Goal: Check status: Check status

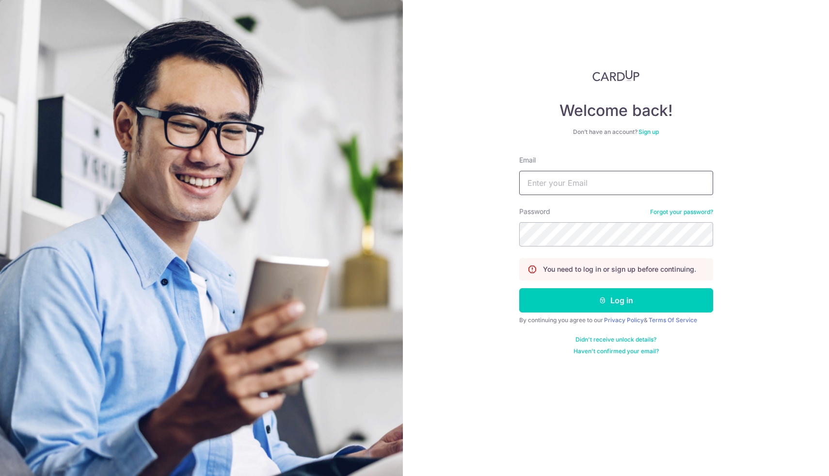
click at [642, 181] on input "Email" at bounding box center [617, 183] width 194 height 24
type input "[EMAIL_ADDRESS][DOMAIN_NAME]"
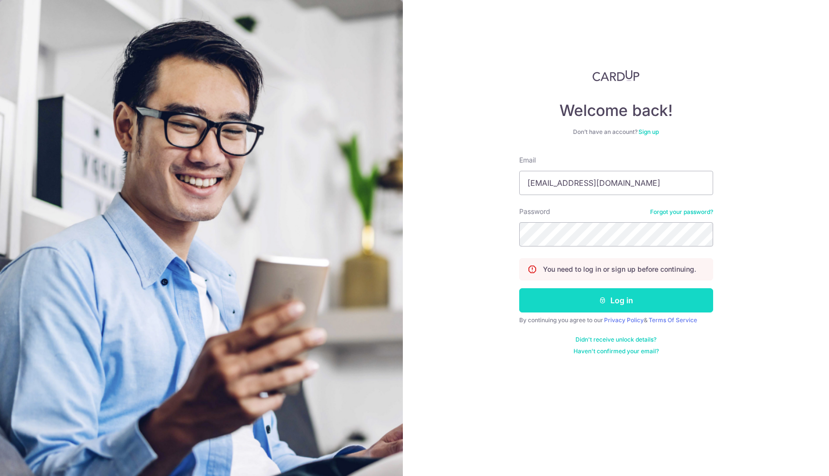
click at [617, 304] on button "Log in" at bounding box center [617, 300] width 194 height 24
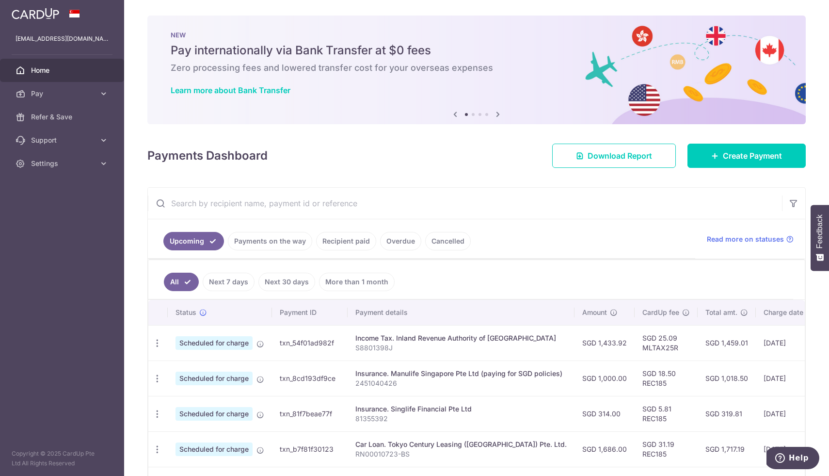
click at [263, 243] on link "Payments on the way" at bounding box center [270, 241] width 84 height 18
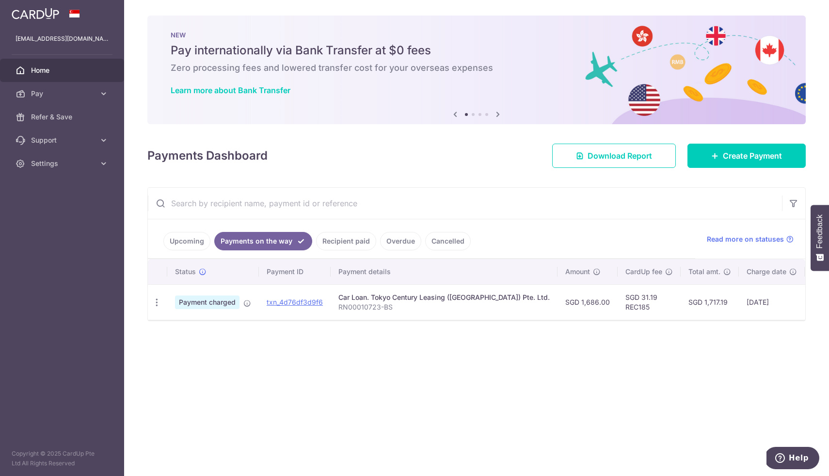
click at [359, 240] on link "Recipient paid" at bounding box center [346, 241] width 60 height 18
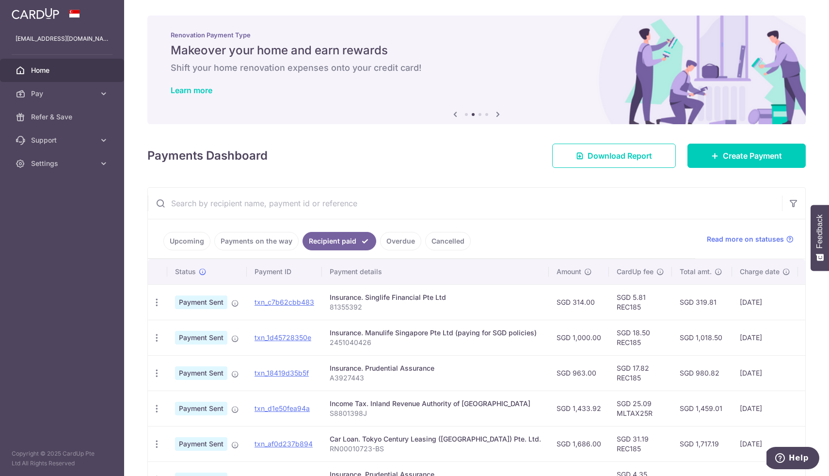
click at [304, 200] on input "text" at bounding box center [465, 203] width 634 height 31
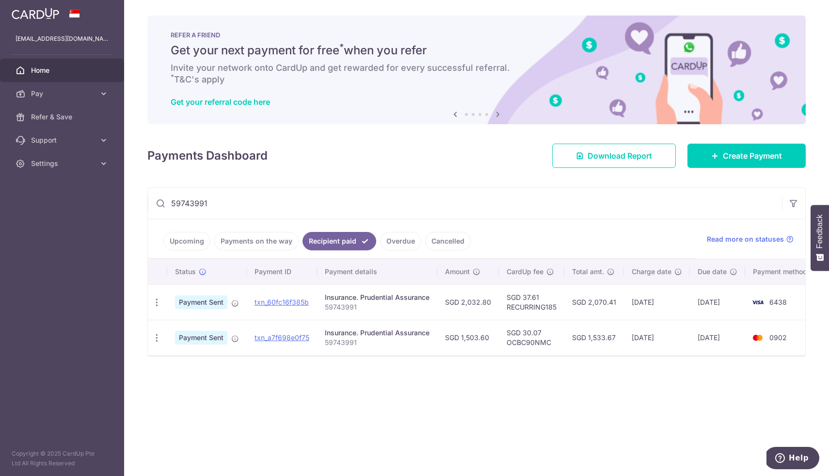
type input "59743991"
click at [670, 335] on td "[DATE]" at bounding box center [657, 337] width 66 height 35
click at [284, 305] on link "txn_60fc16f385b" at bounding box center [282, 302] width 54 height 8
click at [45, 77] on link "Home" at bounding box center [62, 70] width 124 height 23
